Goal: Transaction & Acquisition: Purchase product/service

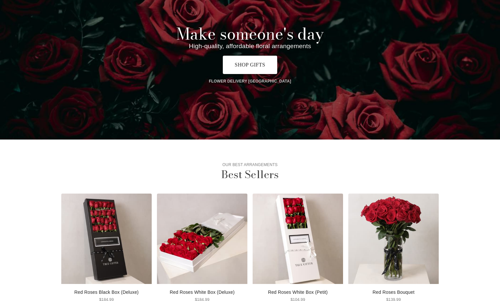
scroll to position [98, 0]
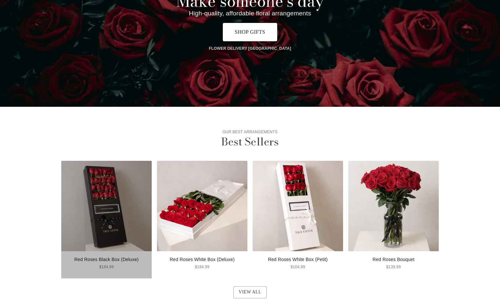
click at [102, 208] on img at bounding box center [106, 206] width 90 height 90
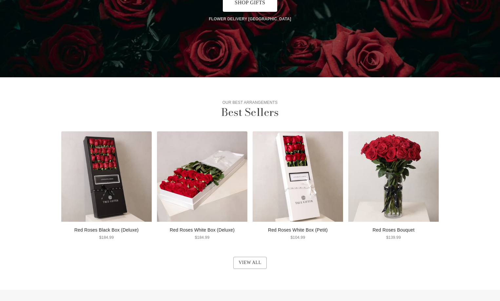
scroll to position [164, 0]
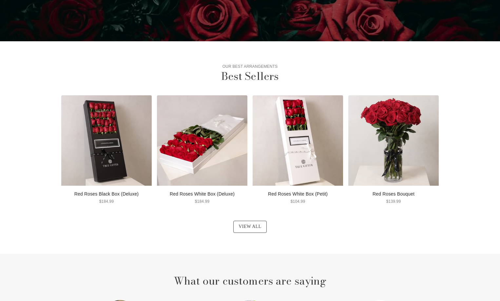
click at [245, 230] on link "View all" at bounding box center [249, 227] width 33 height 12
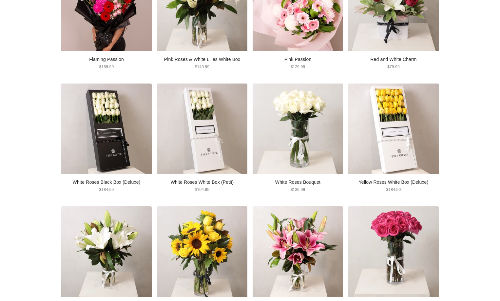
scroll to position [393, 0]
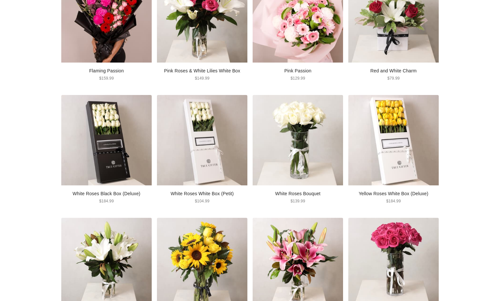
click at [129, 140] on img at bounding box center [106, 140] width 90 height 90
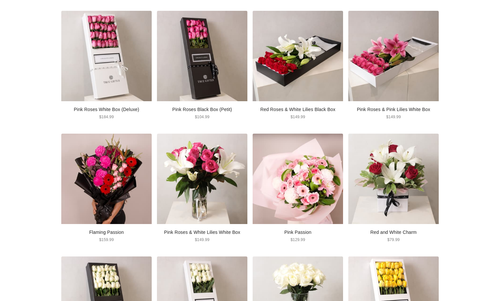
scroll to position [229, 0]
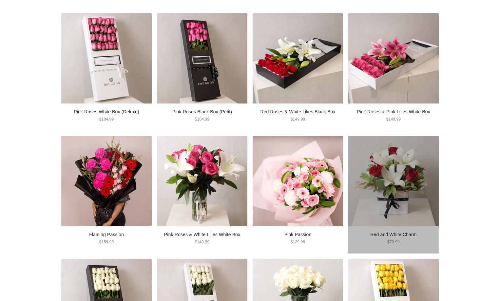
click at [390, 192] on img at bounding box center [393, 181] width 90 height 90
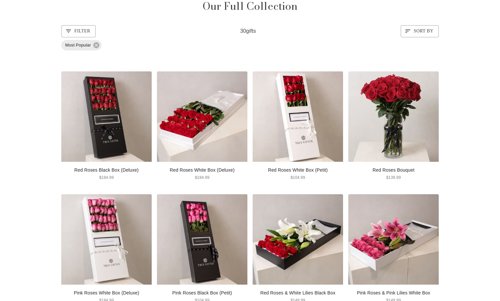
scroll to position [98, 0]
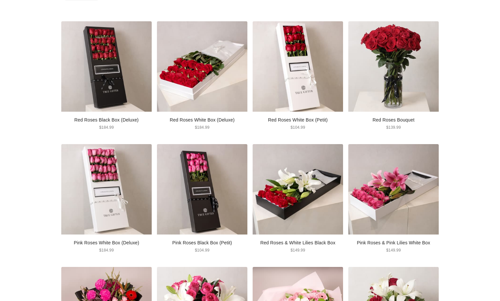
click at [299, 179] on img at bounding box center [298, 189] width 90 height 90
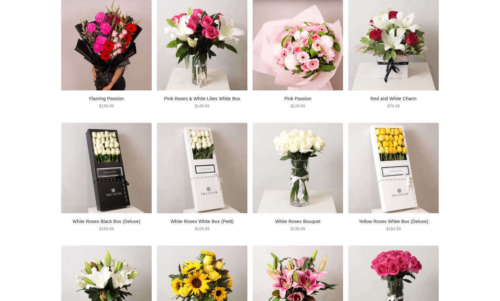
scroll to position [361, 0]
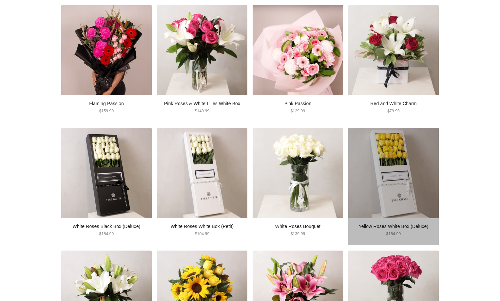
click at [390, 199] on img at bounding box center [393, 173] width 90 height 90
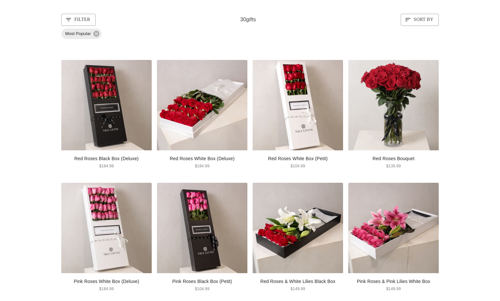
scroll to position [33, 0]
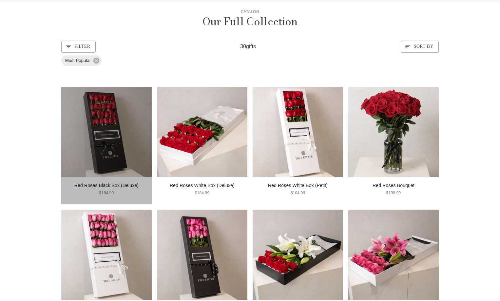
click at [129, 137] on img at bounding box center [106, 132] width 90 height 90
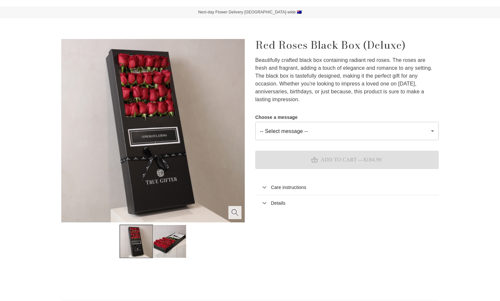
scroll to position [33, 0]
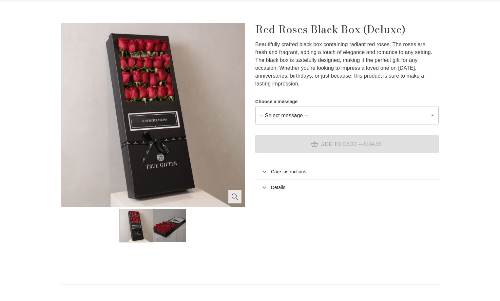
click at [165, 230] on img "button" at bounding box center [169, 225] width 33 height 33
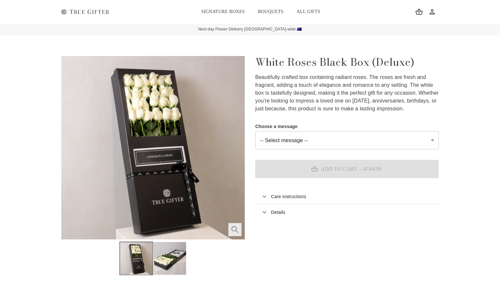
click at [288, 269] on div "White Roses Black Box (Deluxe) Beautifully crafted box containing radiant roses…" at bounding box center [342, 161] width 194 height 230
click at [314, 102] on p "Beautifully crafted box containing radiant roses. The roses are fresh and fragr…" at bounding box center [347, 92] width 184 height 39
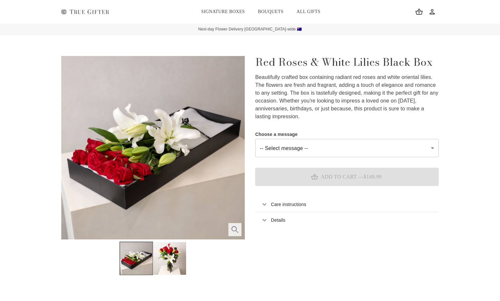
drag, startPoint x: 165, startPoint y: 269, endPoint x: 144, endPoint y: 217, distance: 55.5
click at [165, 269] on img "button" at bounding box center [169, 258] width 33 height 33
